Goal: Information Seeking & Learning: Check status

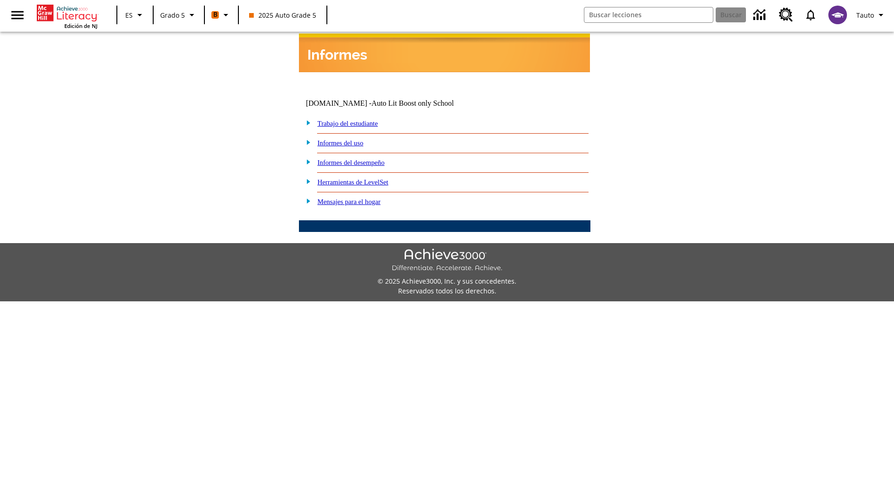
click at [363, 159] on link "Informes del desempeño" at bounding box center [350, 162] width 67 height 7
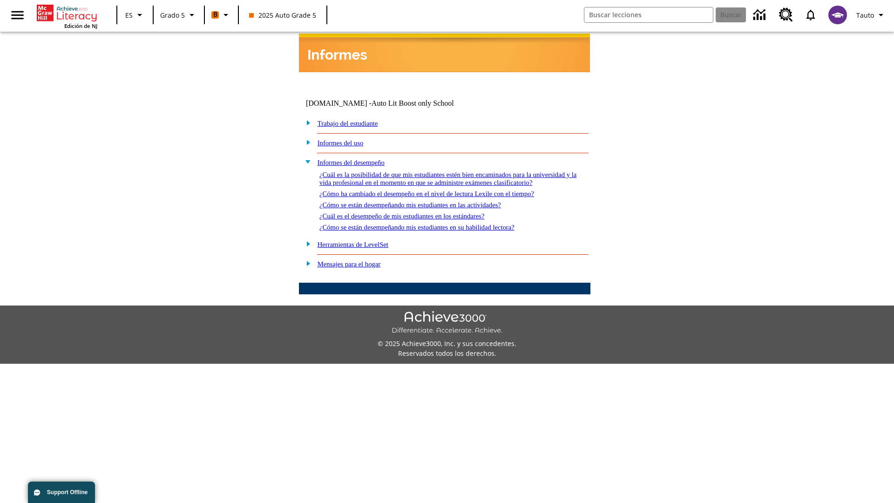
click at [442, 171] on link "¿Cuál es la posibilidad de que mis estudiantes estén bien encaminados para la u…" at bounding box center [447, 178] width 257 height 15
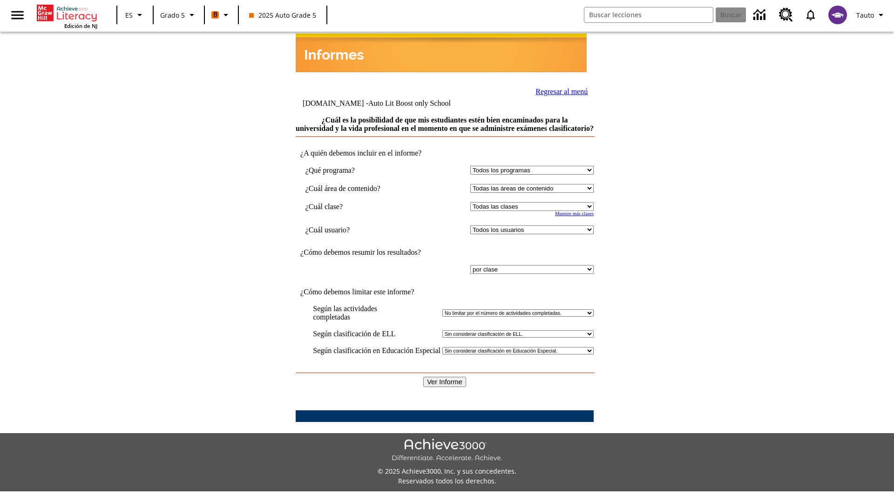
click at [530, 206] on select "Seleccionar una clase: Todas las clases 2025 Auto Grade 5 OL 2025 Auto Grade 6" at bounding box center [531, 206] width 123 height 9
select select "11133131"
